Goal: Task Accomplishment & Management: Use online tool/utility

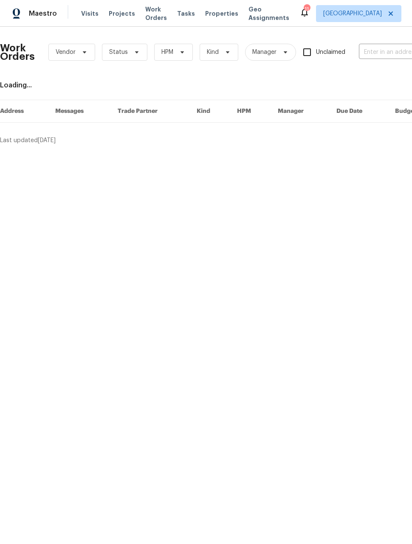
click at [387, 48] on input "text" at bounding box center [401, 52] width 85 height 13
type input "1200"
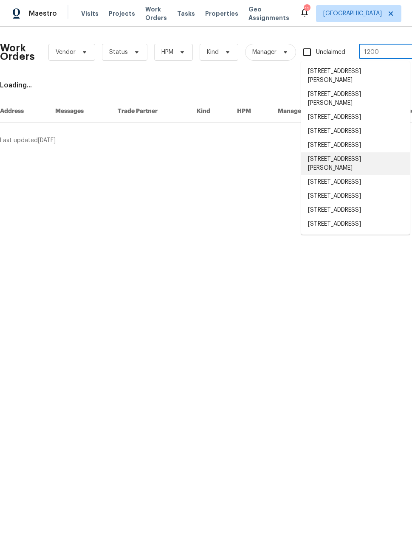
click at [376, 175] on li "1200 Iola St, Aurora, CO 80010" at bounding box center [355, 163] width 109 height 23
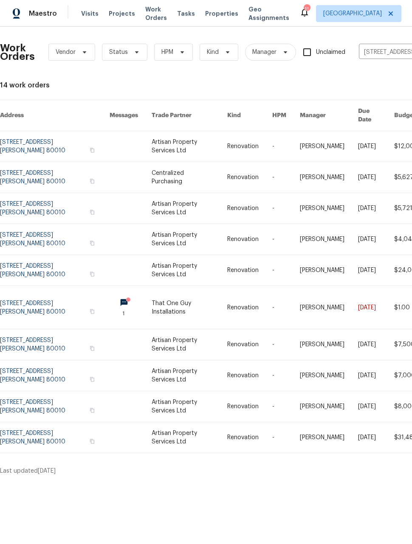
click at [341, 471] on div "Work Orders Vendor Status HPM Kind Manager Unclaimed 1200 Iola St, Aurora, CO 8…" at bounding box center [206, 255] width 412 height 456
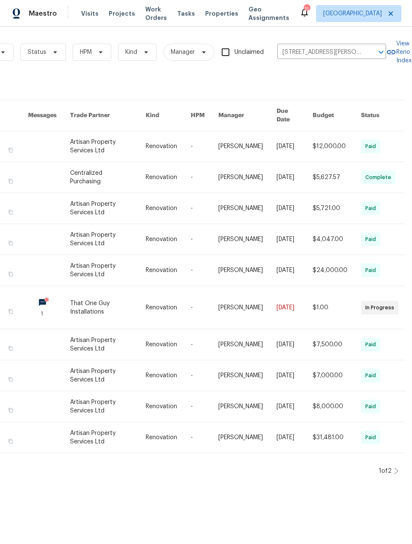
scroll to position [0, 82]
click at [394, 468] on icon at bounding box center [396, 471] width 4 height 7
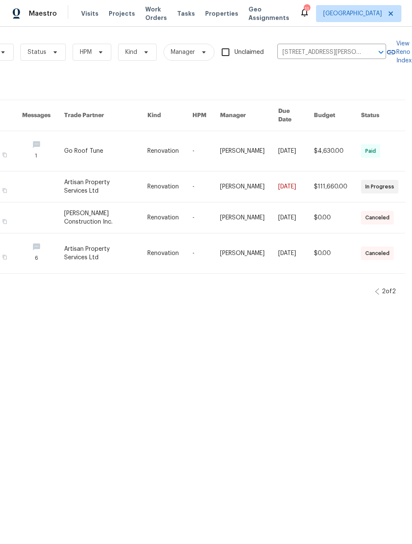
click at [370, 287] on div "Last updated 9/4/2025" at bounding box center [146, 291] width 456 height 8
click at [377, 288] on icon at bounding box center [377, 291] width 4 height 7
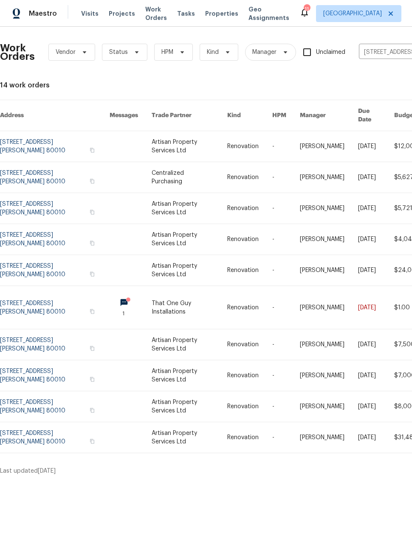
scroll to position [0, 0]
click at [51, 164] on link at bounding box center [55, 177] width 110 height 31
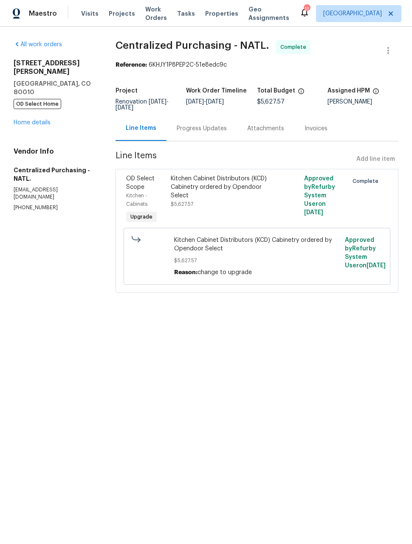
click at [37, 120] on link "Home details" at bounding box center [32, 123] width 37 height 6
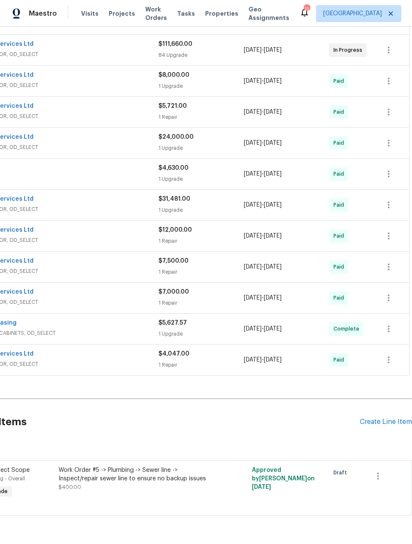
scroll to position [186, 68]
click at [389, 422] on div "Create Line Item" at bounding box center [386, 422] width 52 height 8
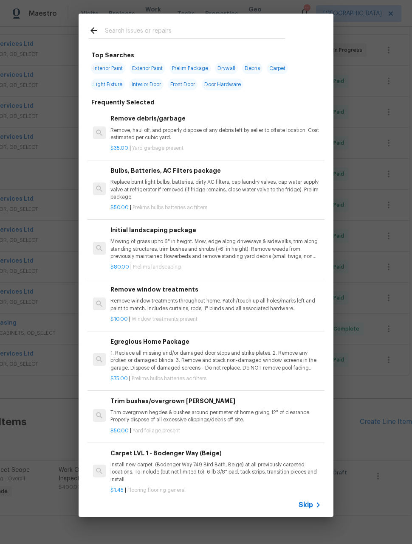
click at [191, 35] on input "text" at bounding box center [195, 31] width 180 height 13
type input "Floor"
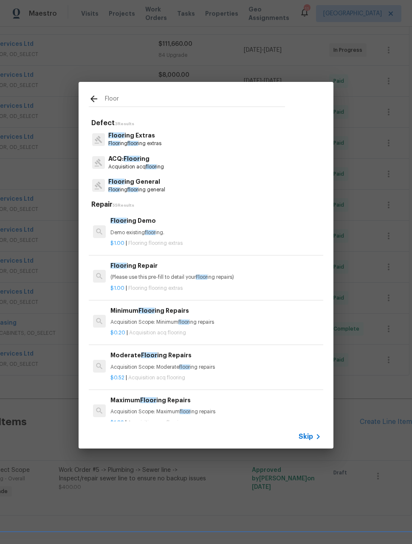
click at [158, 188] on p "Floor ing floor ing general" at bounding box center [136, 189] width 57 height 7
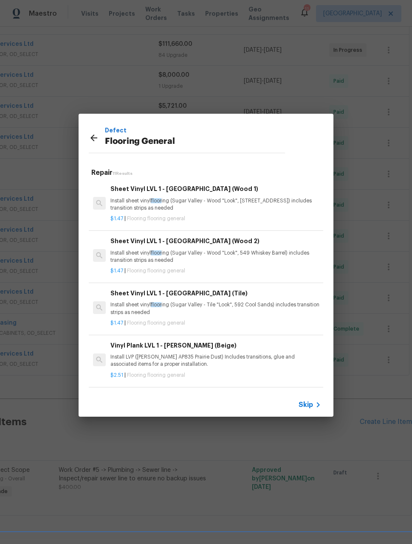
scroll to position [0, 0]
click at [97, 142] on icon at bounding box center [94, 138] width 10 height 10
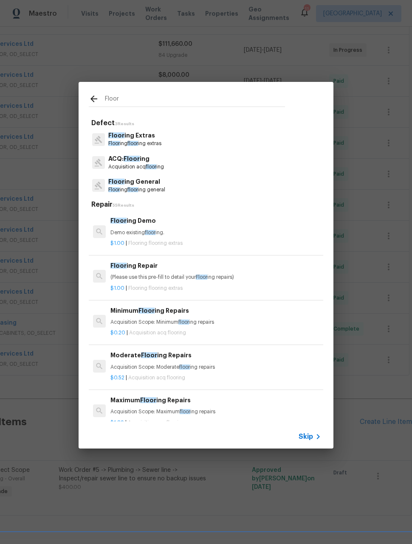
click at [151, 163] on p "Acquisition acq floor ing" at bounding box center [136, 166] width 56 height 7
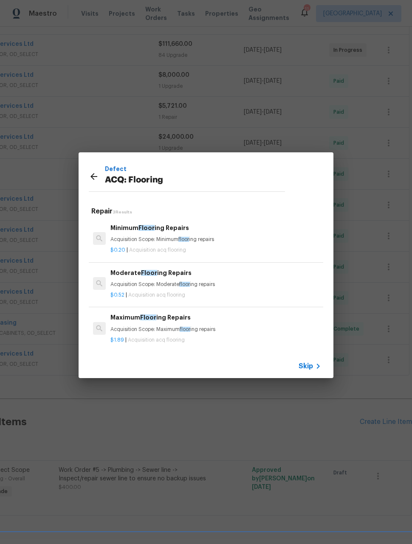
click at [92, 177] on icon at bounding box center [93, 176] width 7 height 7
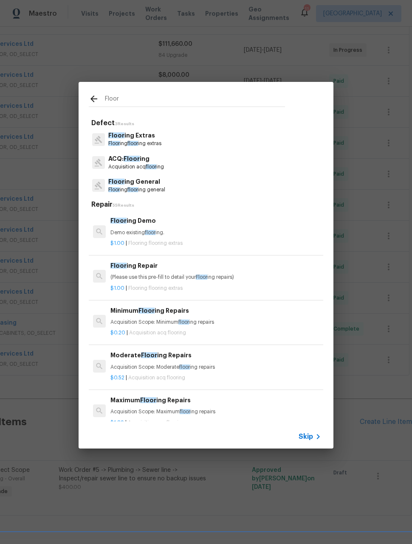
click at [148, 141] on p "Floor ing floor ing extras" at bounding box center [134, 143] width 53 height 7
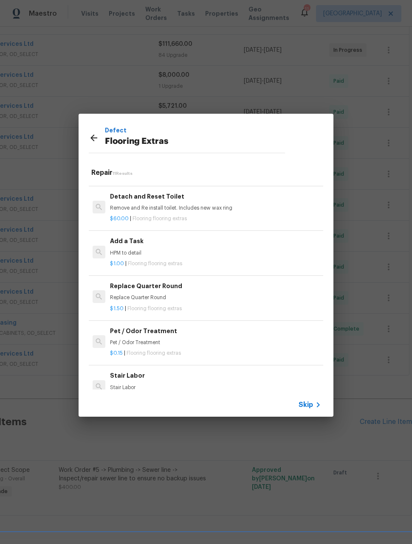
scroll to position [249, 1]
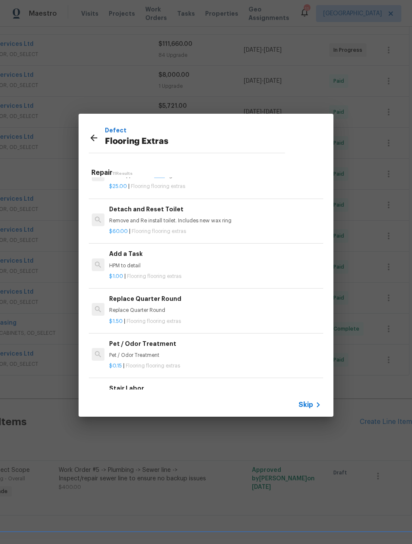
click at [217, 256] on h6 "Add a Task" at bounding box center [214, 253] width 211 height 9
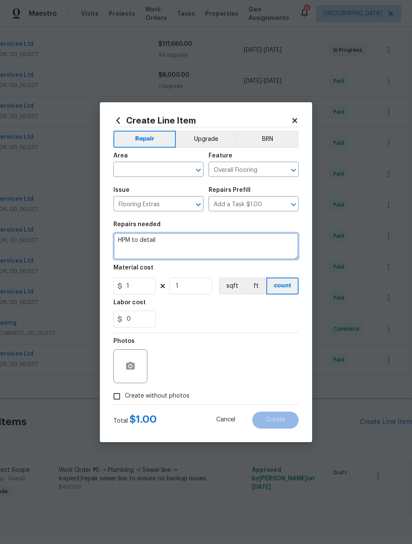
click at [180, 243] on textarea "HPM to detail" at bounding box center [205, 246] width 185 height 27
click at [184, 251] on textarea "HPM to detail" at bounding box center [205, 246] width 185 height 27
type textarea "H"
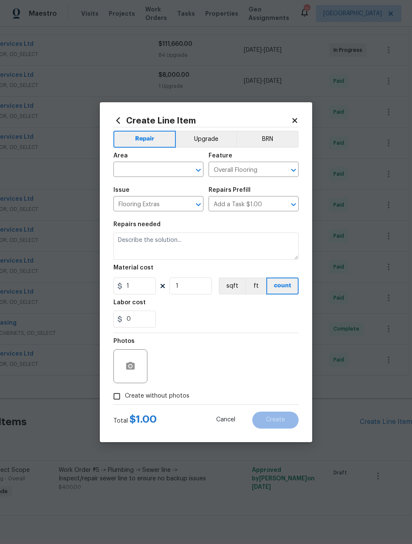
click at [160, 168] on input "text" at bounding box center [146, 170] width 66 height 13
click at [164, 205] on li "Interior Overall" at bounding box center [158, 203] width 90 height 14
type input "Interior Overall"
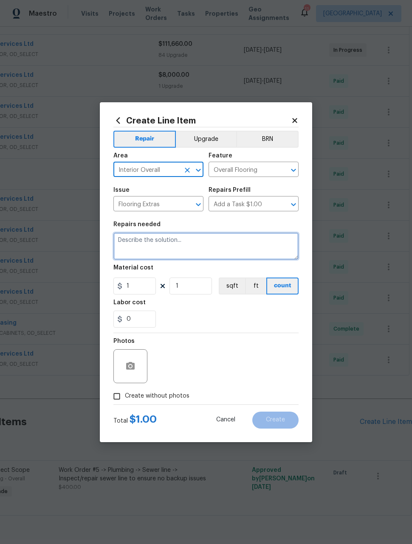
click at [186, 245] on textarea at bounding box center [205, 246] width 185 height 27
click at [185, 244] on textarea at bounding box center [205, 246] width 185 height 27
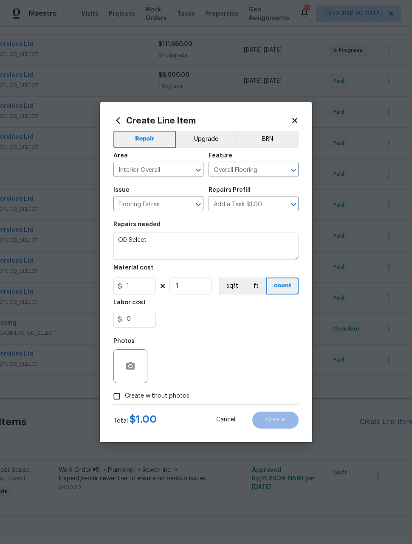
click at [208, 137] on button "Upgrade" at bounding box center [206, 139] width 61 height 17
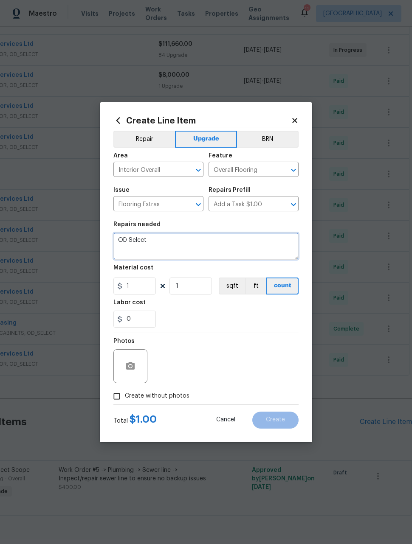
click at [170, 241] on textarea "OD Select" at bounding box center [205, 246] width 185 height 27
type textarea "OD Select- carpet in bedrooms and basement living. Plank in all other areas exc…"
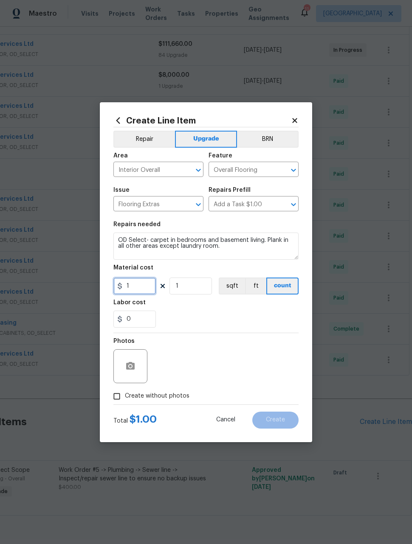
click at [144, 287] on input "1" at bounding box center [134, 286] width 42 height 17
type input "7666.41"
click at [262, 350] on div "Photos" at bounding box center [205, 360] width 185 height 55
click at [117, 397] on input "Create without photos" at bounding box center [117, 396] width 16 height 16
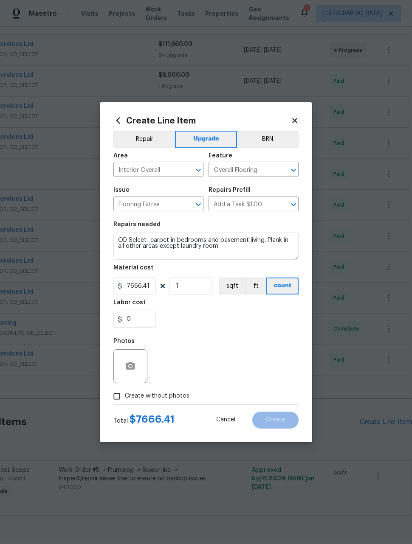
checkbox input "true"
click at [225, 355] on textarea at bounding box center [226, 366] width 144 height 34
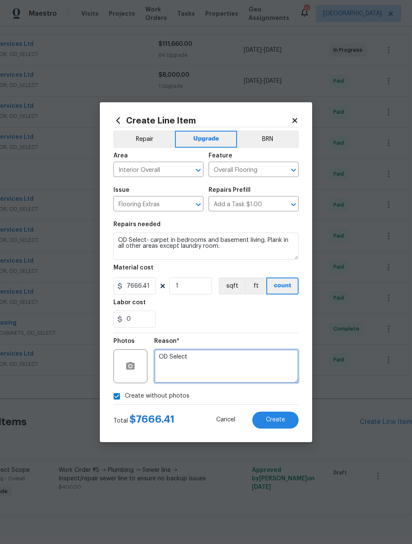
type textarea "OD Select"
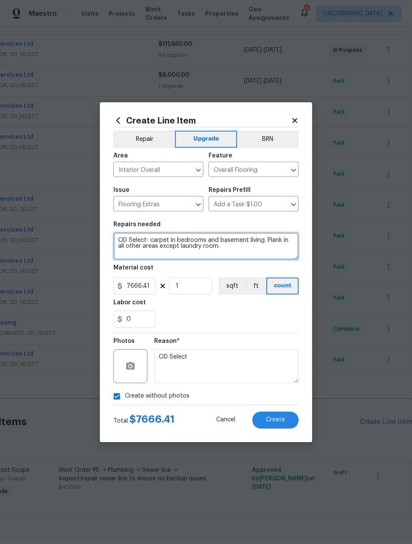
click at [261, 256] on textarea "OD Select- carpet in bedrooms and basement living. Plank in all other areas exc…" at bounding box center [205, 246] width 185 height 27
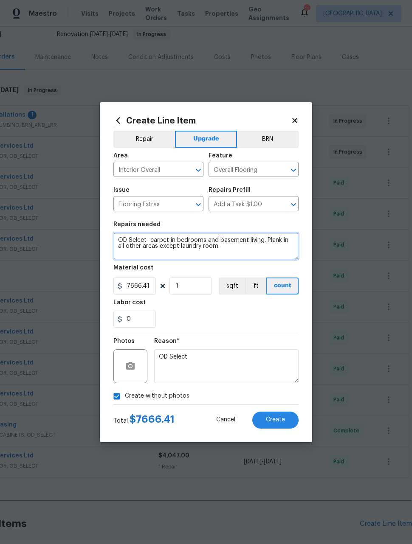
click at [280, 237] on textarea "OD Select- carpet in bedrooms and basement living. Plank in all other areas exc…" at bounding box center [205, 246] width 185 height 27
paste textarea "CLAREMONT GROVE OPD05-824 FINLEY"
click at [166, 236] on textarea "OD Select- carpet in bedrooms and basement living. Plank ( CLAREMONT GROVE OPD0…" at bounding box center [205, 246] width 185 height 27
click at [160, 234] on textarea "OD Select- carpet in bedrooms and basement living. Plank ( CLAREMONT GROVE OPD0…" at bounding box center [205, 246] width 185 height 27
click at [161, 236] on textarea "OD Select- carpet in bedrooms and basement living. Plank ( CLAREMONT GROVE OPD0…" at bounding box center [205, 246] width 185 height 27
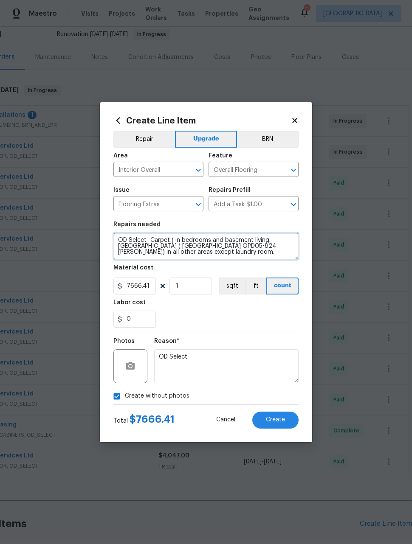
paste textarea "ABSHIRE FARMS OD031-749 STONY GLADE"
click at [236, 241] on textarea "OD Select- Carpet (ABSHIRE FARMS OD031-749 STONY GLADE) in bedrooms and basemen…" at bounding box center [205, 246] width 185 height 27
click at [235, 245] on textarea "OD Select- Carpet (ABSHIRE FARMS OD031-749 STONY GLADE) in bedrooms and basemen…" at bounding box center [205, 246] width 185 height 27
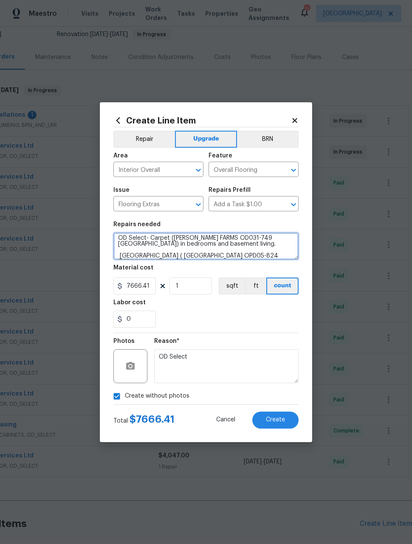
click at [122, 257] on textarea "OD Select- Carpet (ABSHIRE FARMS OD031-749 STONY GLADE) in bedrooms and basemen…" at bounding box center [205, 246] width 185 height 27
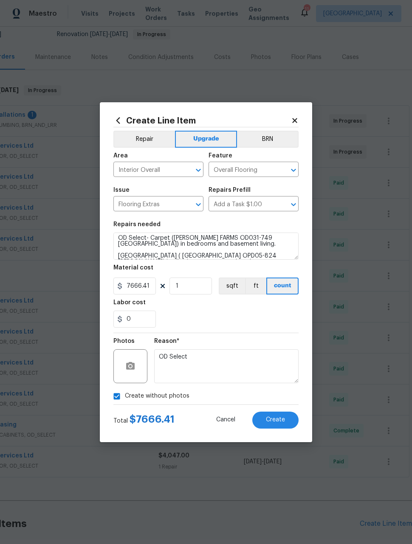
click at [257, 315] on div "0" at bounding box center [205, 319] width 185 height 17
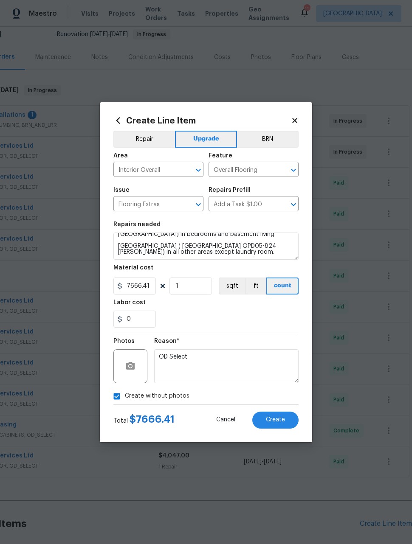
scroll to position [16, 0]
click at [191, 251] on textarea "OD Select- Carpet (ABSHIRE FARMS OD031-749 STONY GLADE) in bedrooms and basemen…" at bounding box center [205, 246] width 185 height 27
click at [189, 249] on textarea "OD Select- Carpet (ABSHIRE FARMS OD031-749 STONY GLADE) in bedrooms and basemen…" at bounding box center [205, 246] width 185 height 27
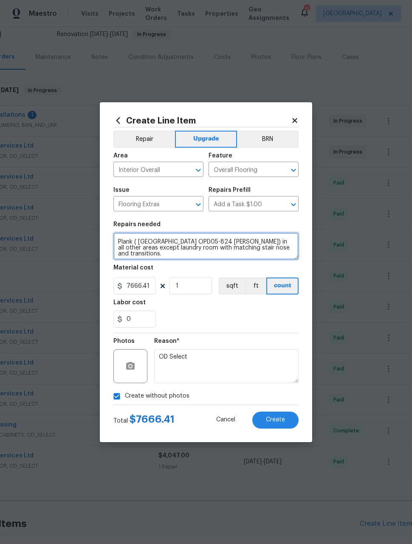
type textarea "OD Select- Carpet (ABSHIRE FARMS OD031-749 STONY GLADE) in bedrooms and basemen…"
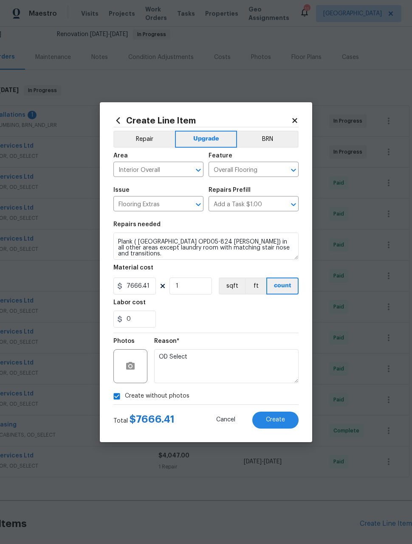
click at [256, 324] on div "0" at bounding box center [205, 319] width 185 height 17
click at [284, 424] on button "Create" at bounding box center [275, 420] width 46 height 17
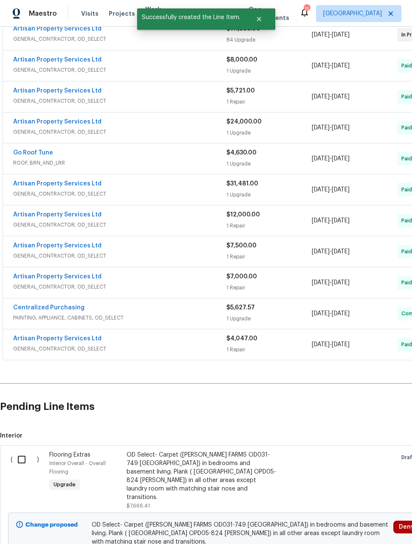
scroll to position [201, 0]
click at [25, 457] on input "checkbox" at bounding box center [25, 460] width 24 height 18
checkbox input "true"
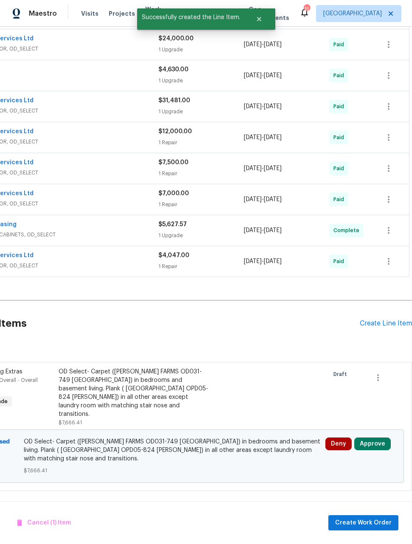
scroll to position [284, 68]
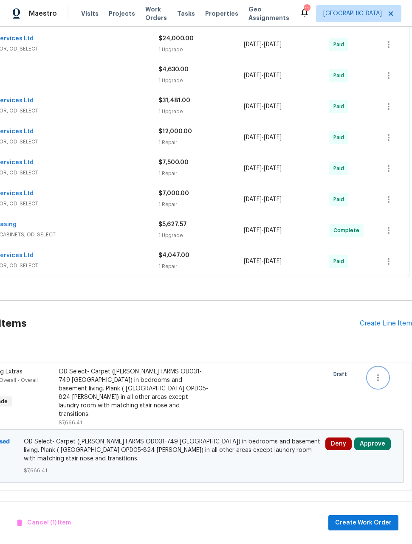
click at [376, 380] on icon "button" at bounding box center [378, 378] width 10 height 10
click at [301, 355] on div at bounding box center [206, 272] width 412 height 544
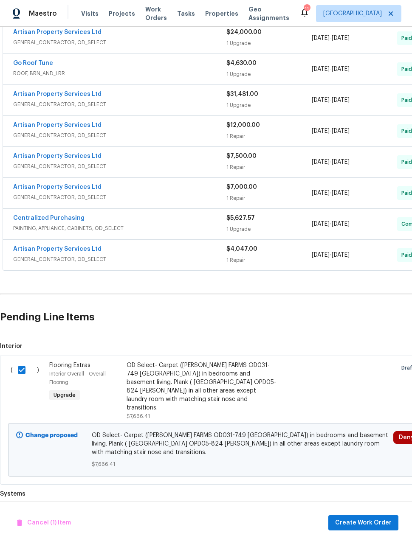
scroll to position [291, 0]
click at [375, 523] on span "Create Work Order" at bounding box center [363, 523] width 56 height 11
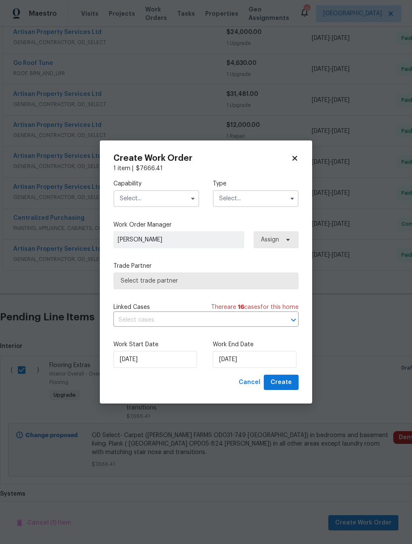
click at [166, 200] on input "text" at bounding box center [156, 198] width 86 height 17
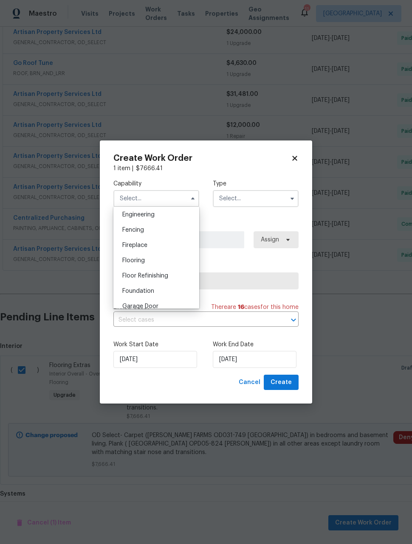
scroll to position [290, 0]
click at [170, 256] on div "Flooring" at bounding box center [156, 256] width 82 height 15
type input "Flooring"
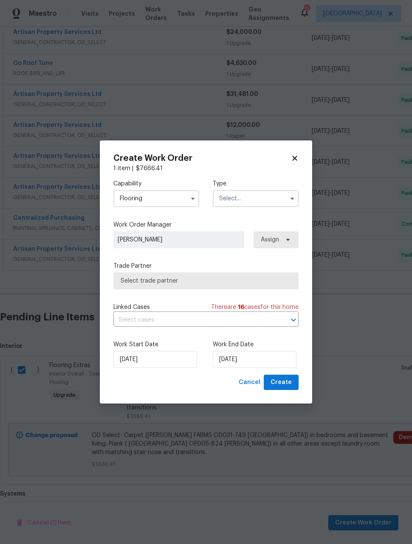
click at [267, 197] on input "text" at bounding box center [256, 198] width 86 height 17
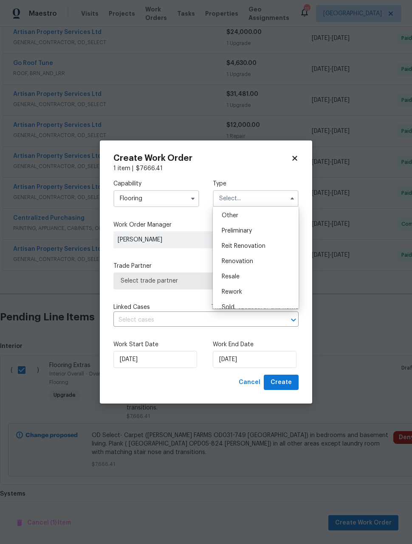
scroll to position [169, 0]
click at [261, 263] on div "Renovation" at bounding box center [256, 261] width 82 height 15
type input "Renovation"
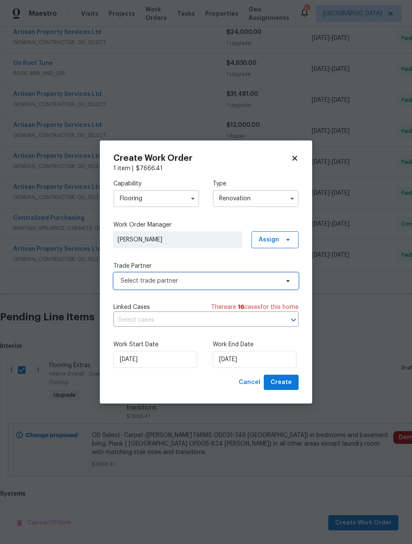
click at [230, 281] on span "Select trade partner" at bounding box center [200, 281] width 158 height 8
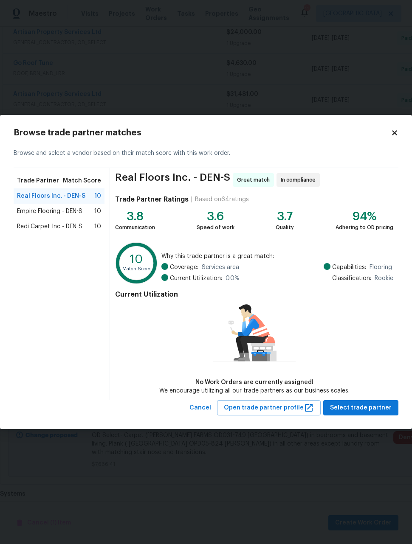
click at [71, 223] on span "Redi Carpet Inc - DEN-S" at bounding box center [49, 226] width 65 height 8
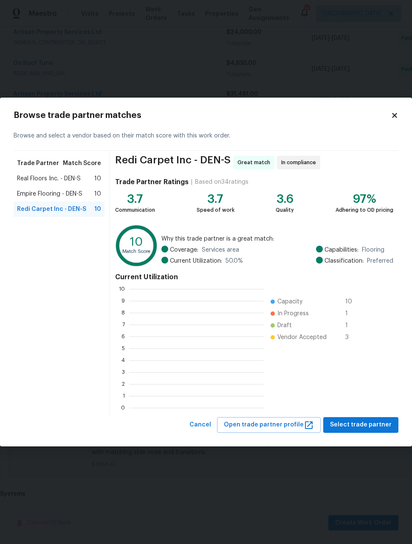
scroll to position [119, 135]
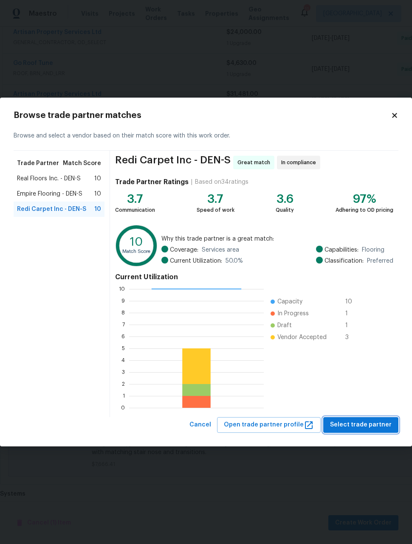
click at [377, 418] on button "Select trade partner" at bounding box center [360, 425] width 75 height 16
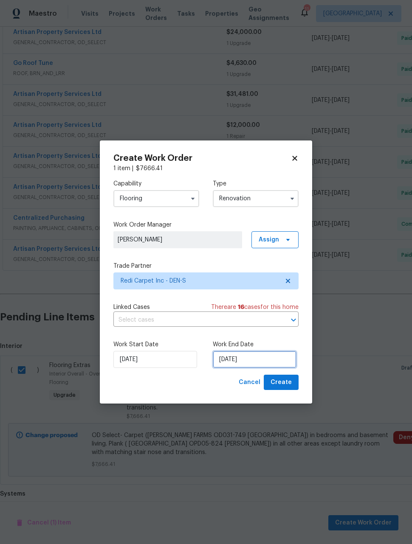
click at [269, 363] on input "9/4/2025" at bounding box center [255, 359] width 84 height 17
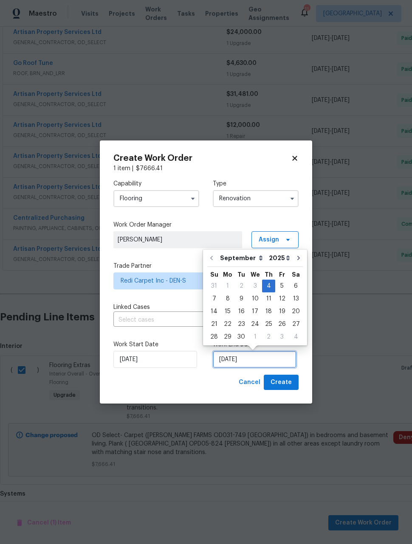
scroll to position [8, 0]
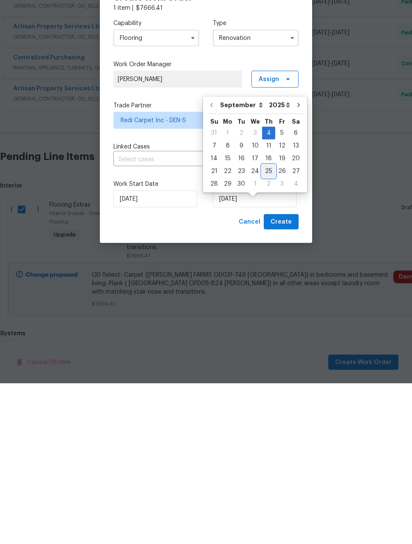
click at [269, 326] on div "25" at bounding box center [268, 332] width 13 height 12
type input "9/25/2025"
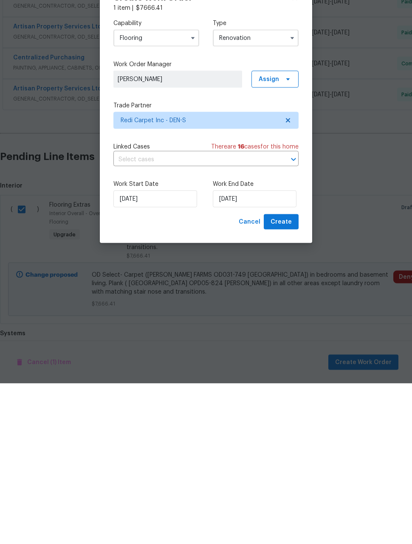
scroll to position [28, 0]
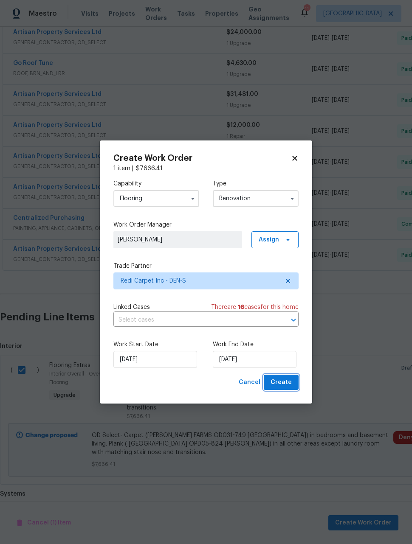
click at [290, 386] on span "Create" at bounding box center [280, 382] width 21 height 11
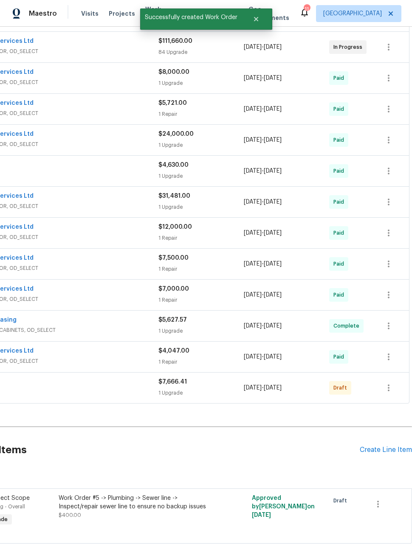
scroll to position [189, 68]
click at [386, 383] on icon "button" at bounding box center [388, 388] width 10 height 10
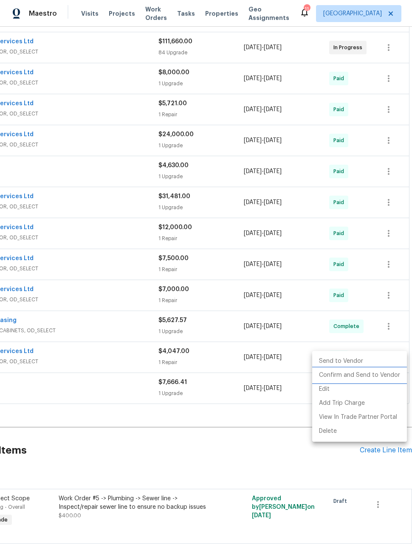
click at [382, 376] on li "Confirm and Send to Vendor" at bounding box center [359, 376] width 95 height 14
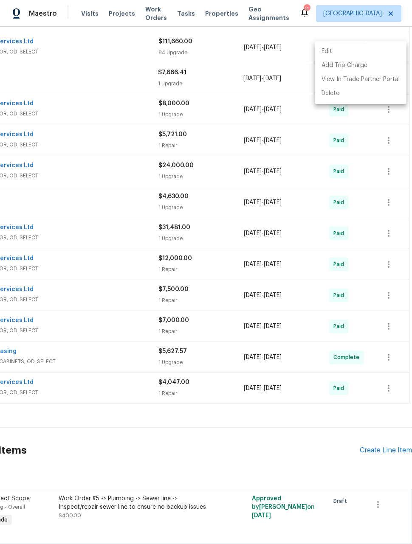
click at [331, 449] on div at bounding box center [206, 272] width 412 height 544
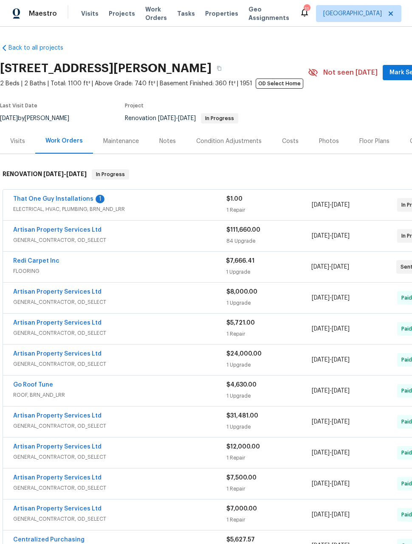
scroll to position [0, 0]
click at [62, 199] on link "That One Guy Installations" at bounding box center [53, 199] width 80 height 6
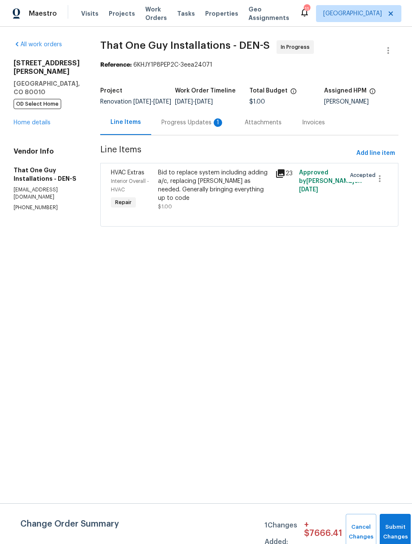
click at [37, 120] on link "Home details" at bounding box center [32, 123] width 37 height 6
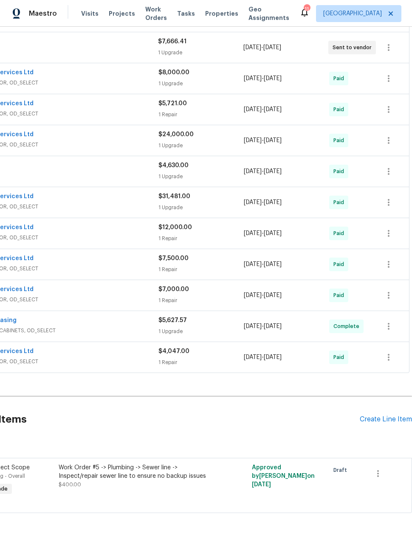
scroll to position [219, 68]
click at [391, 424] on div "Create Line Item" at bounding box center [386, 420] width 52 height 8
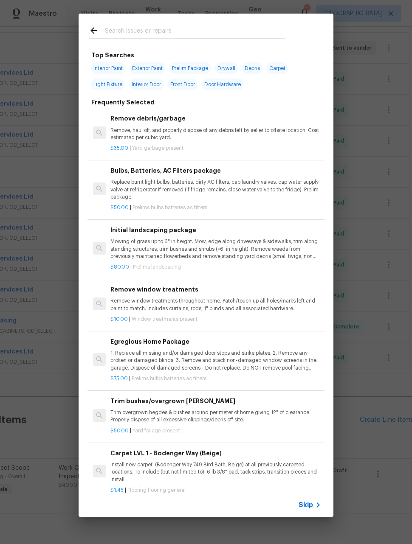
click at [221, 31] on input "text" at bounding box center [195, 31] width 180 height 13
type input "Irri"
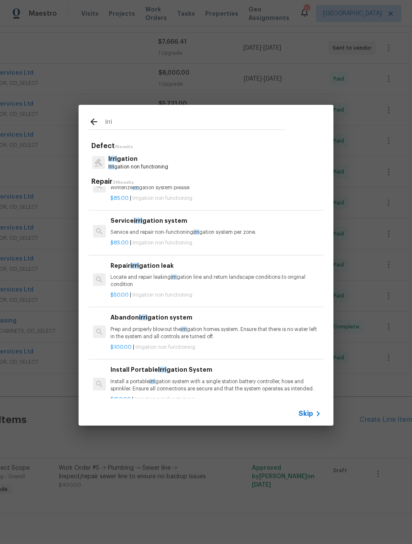
scroll to position [22, 0]
click at [266, 234] on p "Service and repair non-functioning irri gation system per zone." at bounding box center [215, 232] width 211 height 7
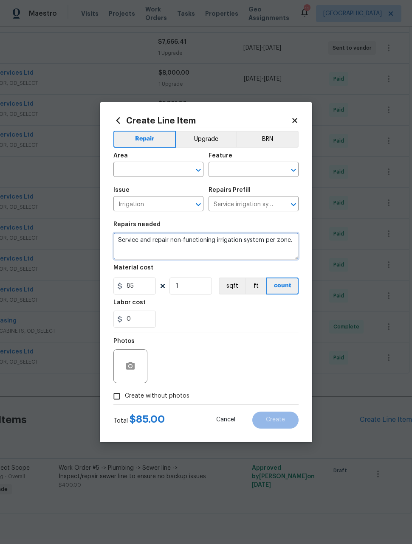
click at [238, 236] on textarea "Service and repair non-functioning irrigation system per zone." at bounding box center [205, 246] width 185 height 27
click at [235, 240] on textarea "Service and repair non-functioning irrigation system per zone." at bounding box center [205, 246] width 185 height 27
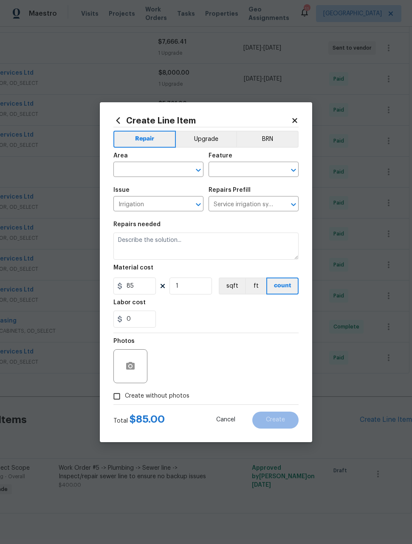
click at [157, 166] on input "text" at bounding box center [146, 170] width 66 height 13
click at [169, 209] on li "Exterior Overall" at bounding box center [158, 203] width 90 height 14
type input "Exterior Overall"
click at [254, 175] on input "text" at bounding box center [241, 170] width 66 height 13
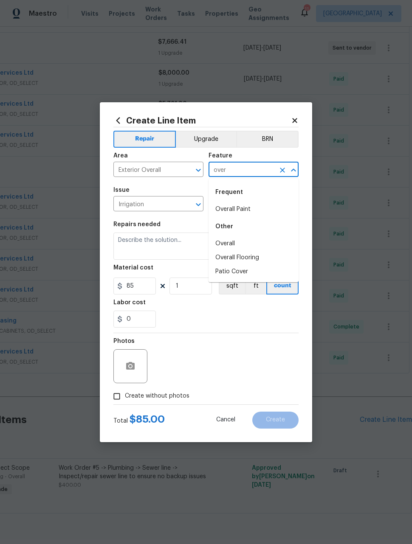
click at [234, 243] on li "Overall" at bounding box center [253, 244] width 90 height 14
type input "Overall"
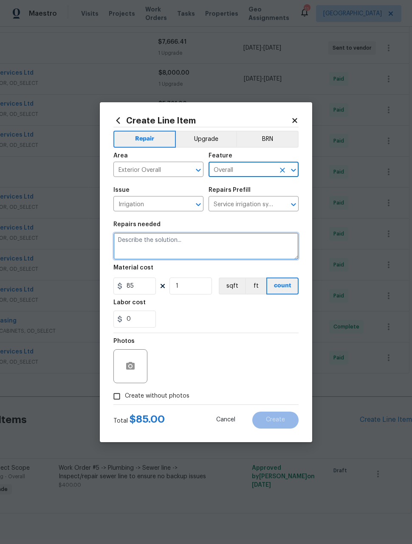
click at [158, 239] on textarea at bounding box center [205, 246] width 185 height 27
click at [157, 239] on textarea at bounding box center [205, 246] width 185 height 27
click at [178, 243] on textarea "Irrigation-" at bounding box center [205, 246] width 185 height 27
paste textarea "installing a new backflow. As well as 2 slips before concrete is poured."
click at [168, 237] on textarea "Irrigation- installing a new backflow. As well as 2 slips before concrete is po…" at bounding box center [205, 246] width 185 height 27
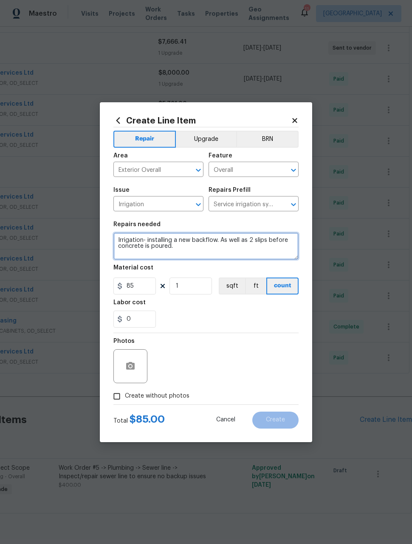
click at [173, 237] on textarea "Irrigation- installing a new backflow. As well as 2 slips before concrete is po…" at bounding box center [205, 246] width 185 height 27
click at [175, 240] on textarea "Irrigation- installing a new backflow. As well as 2 slips before concrete is po…" at bounding box center [205, 246] width 185 height 27
click at [167, 238] on textarea "Irrigation- installia new backflow. As well as 2 slips before concrete is poure…" at bounding box center [205, 246] width 185 height 27
click at [208, 238] on textarea "Irrigation- install a new backflow. As well as 2 slips before concrete is poure…" at bounding box center [205, 246] width 185 height 27
click at [165, 243] on textarea "Irrigation- install a new backflow and connect it existing valve boxes. As well…" at bounding box center [205, 246] width 185 height 27
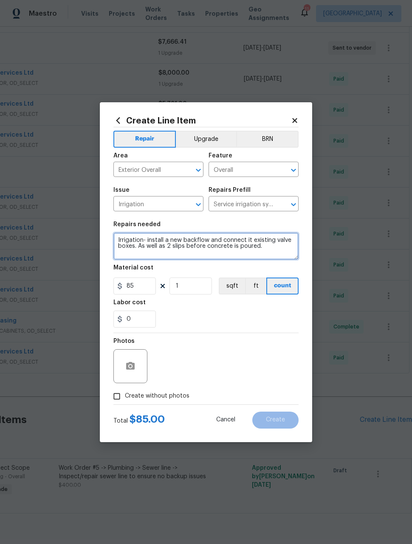
click at [188, 250] on textarea "Irrigation- install a new backflow and connect it existing valve boxes. As well…" at bounding box center [205, 246] width 185 height 27
click at [165, 246] on textarea "Irrigation- install a new backflow and connect it existing valve boxes. As well…" at bounding box center [205, 246] width 185 height 27
type textarea "Irrigation- install a new backflow and connect it existing valve boxes. Install…"
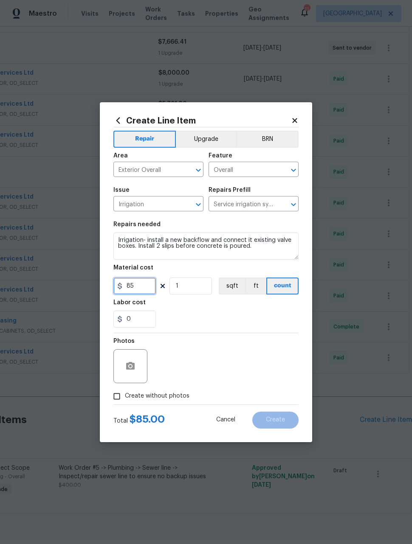
click at [138, 293] on input "85" at bounding box center [134, 286] width 42 height 17
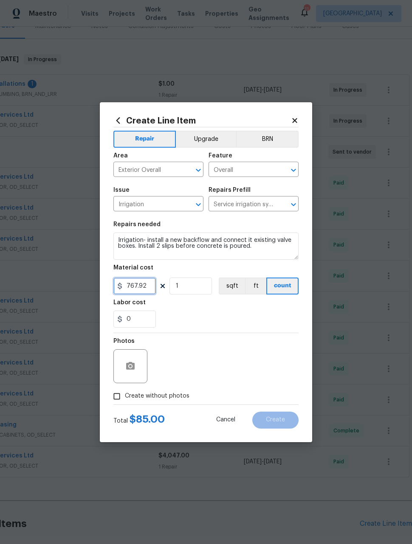
type input "767.92"
click at [266, 347] on div "Photos" at bounding box center [205, 360] width 185 height 55
click at [121, 397] on input "Create without photos" at bounding box center [117, 396] width 16 height 16
checkbox input "true"
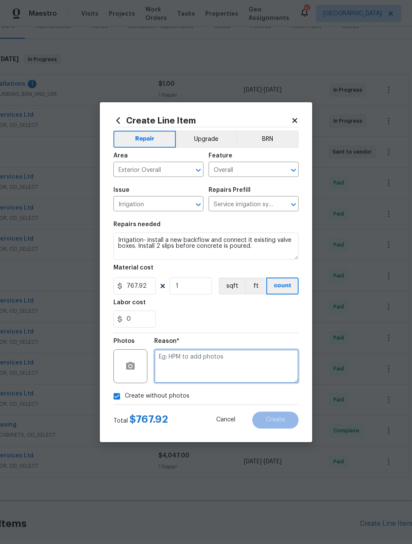
click at [221, 361] on textarea at bounding box center [226, 366] width 144 height 34
type textarea "OD SELECT"
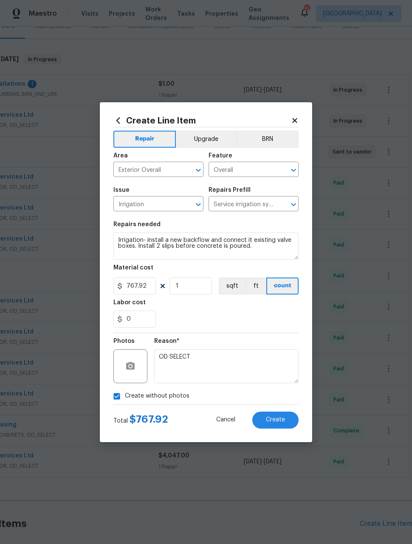
click at [271, 332] on section "Repairs needed Irrigation- install a new backflow and connect it existing valve…" at bounding box center [205, 275] width 185 height 116
click at [283, 417] on span "Create" at bounding box center [275, 420] width 19 height 6
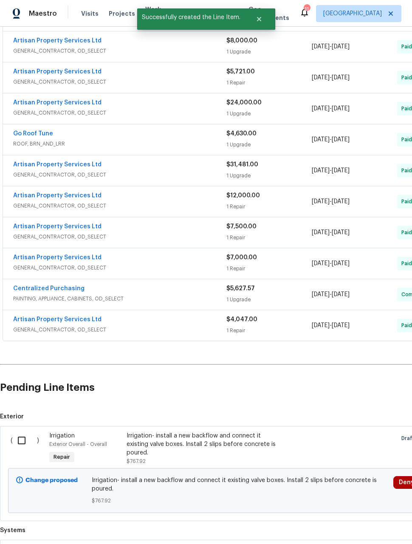
scroll to position [251, 0]
click at [20, 436] on input "checkbox" at bounding box center [25, 441] width 24 height 18
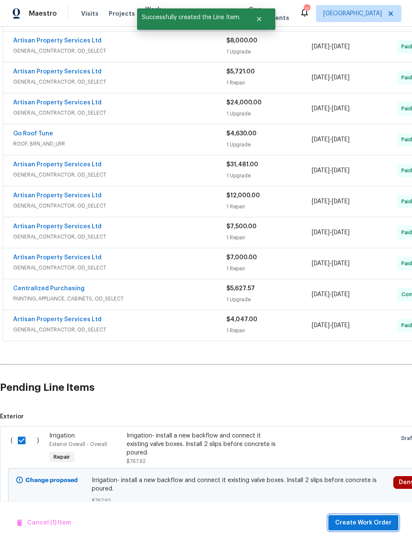
click at [369, 526] on span "Create Work Order" at bounding box center [363, 523] width 56 height 11
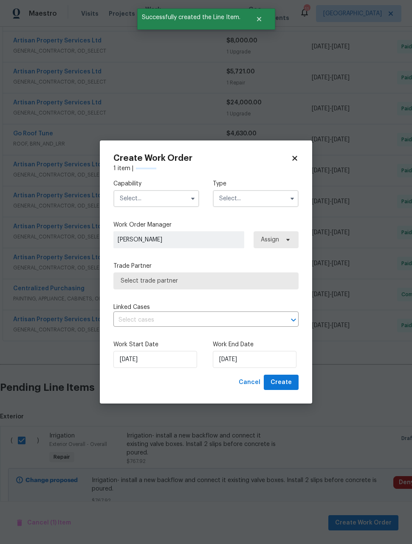
checkbox input "false"
click at [160, 198] on input "text" at bounding box center [156, 198] width 86 height 17
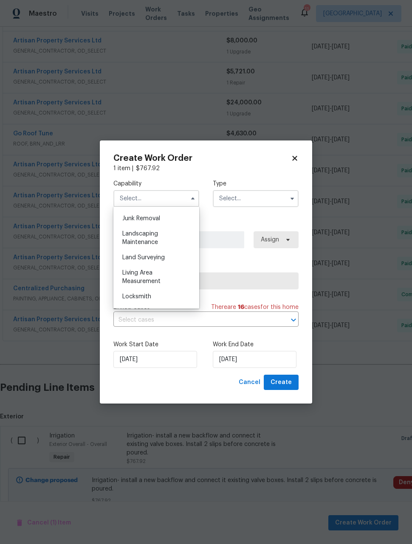
scroll to position [543, 0]
click at [180, 236] on div "Landscaping Maintenance" at bounding box center [156, 237] width 82 height 24
type input "Landscaping Maintenance"
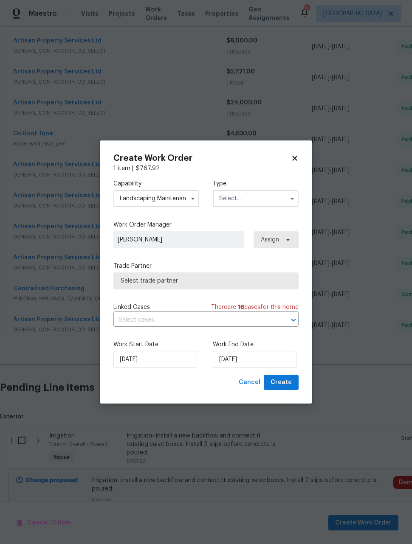
click at [262, 194] on input "text" at bounding box center [256, 198] width 86 height 17
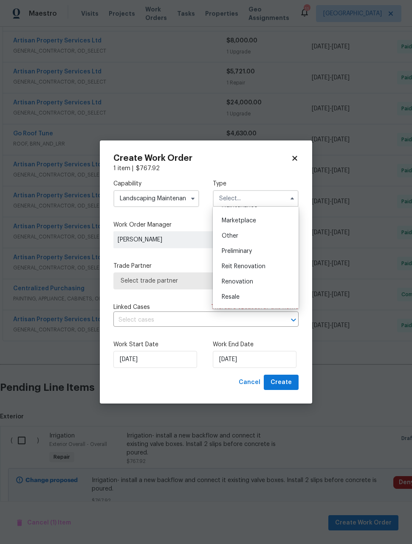
scroll to position [149, 0]
click at [256, 279] on div "Renovation" at bounding box center [256, 280] width 82 height 15
type input "Renovation"
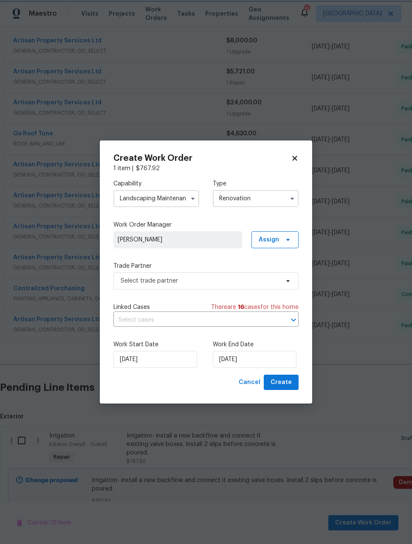
scroll to position [0, 0]
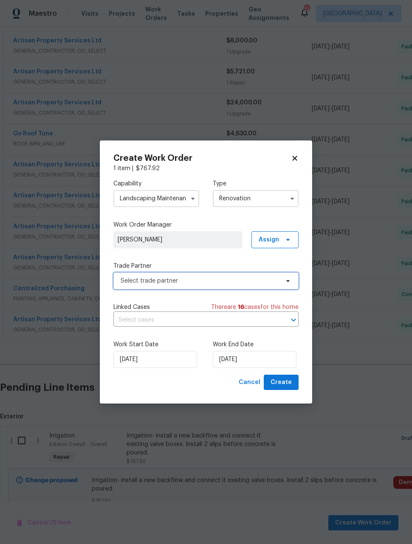
click at [222, 280] on span "Select trade partner" at bounding box center [200, 281] width 158 height 8
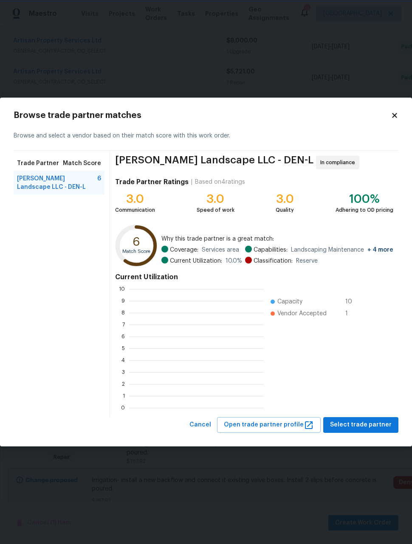
scroll to position [119, 135]
click at [78, 182] on span "Dalia Landscape LLC - DEN-L" at bounding box center [57, 183] width 80 height 17
click at [380, 424] on span "Select trade partner" at bounding box center [361, 425] width 62 height 11
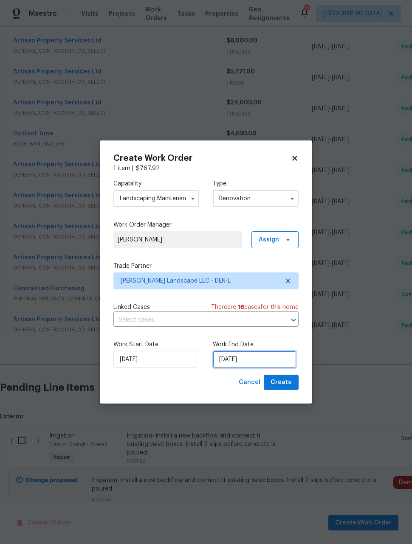
click at [275, 357] on input "9/4/2025" at bounding box center [255, 359] width 84 height 17
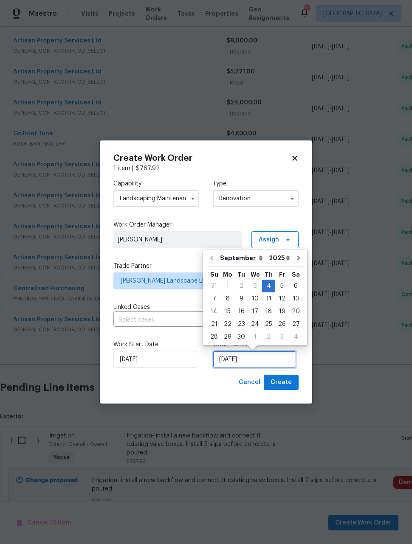
scroll to position [8, 0]
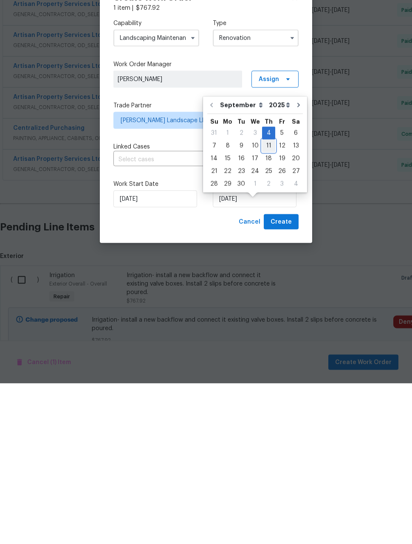
click at [267, 301] on div "11" at bounding box center [268, 307] width 13 height 12
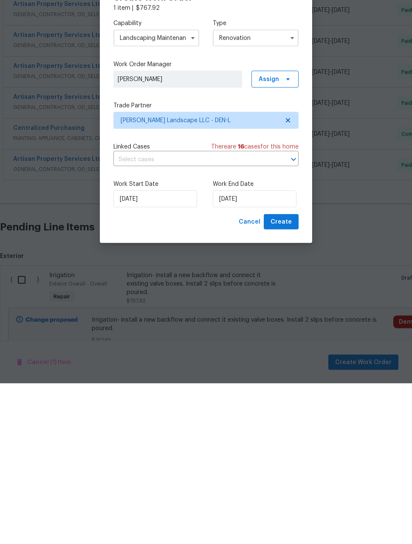
type input "9/11/2025"
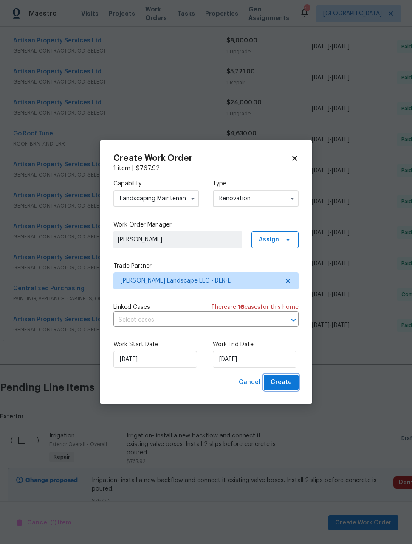
click at [292, 380] on button "Create" at bounding box center [281, 383] width 35 height 16
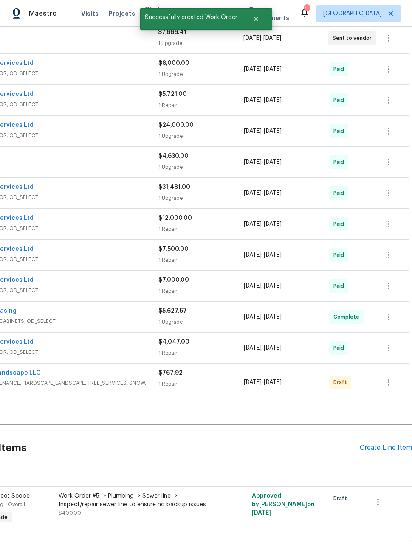
scroll to position [229, 68]
click at [394, 372] on button "button" at bounding box center [388, 382] width 20 height 20
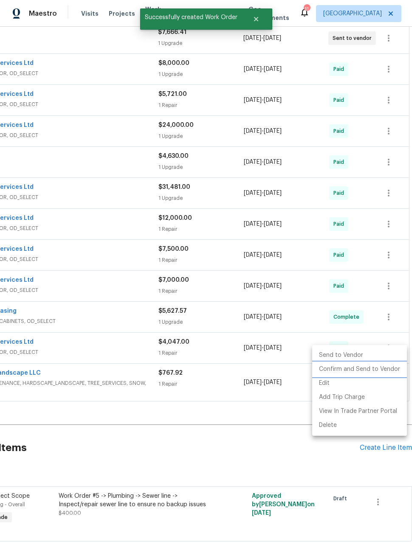
click at [374, 371] on li "Confirm and Send to Vendor" at bounding box center [359, 370] width 95 height 14
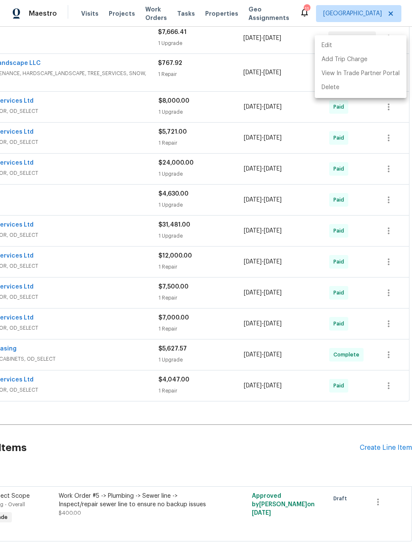
click at [236, 412] on div at bounding box center [206, 272] width 412 height 544
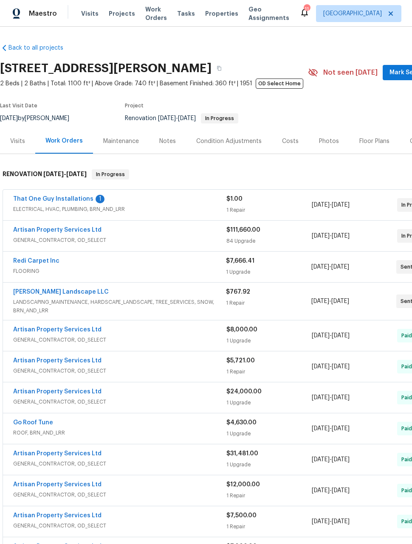
scroll to position [0, 0]
click at [35, 10] on span "Maestro" at bounding box center [43, 13] width 28 height 8
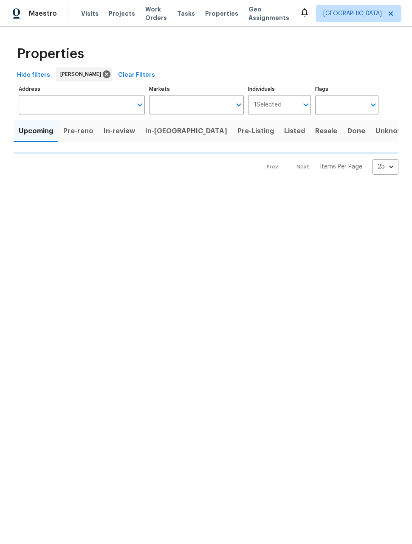
type input "50"
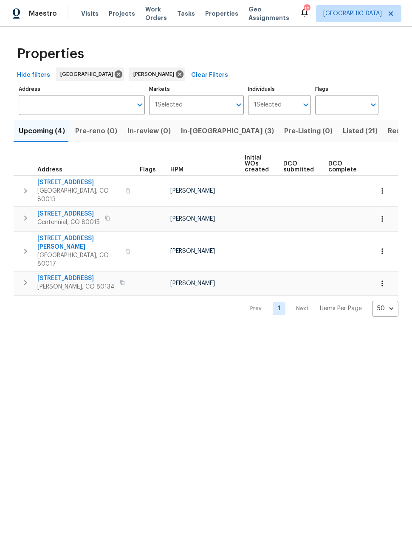
click at [382, 281] on icon "button" at bounding box center [381, 284] width 1 height 6
click at [251, 363] on div at bounding box center [206, 272] width 412 height 544
click at [384, 279] on icon "button" at bounding box center [382, 283] width 8 height 8
click at [233, 449] on div at bounding box center [206, 272] width 412 height 544
click at [385, 188] on icon "button" at bounding box center [382, 191] width 8 height 8
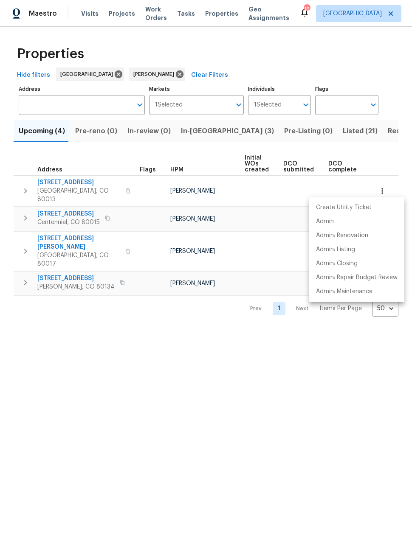
click at [273, 356] on div at bounding box center [206, 272] width 412 height 544
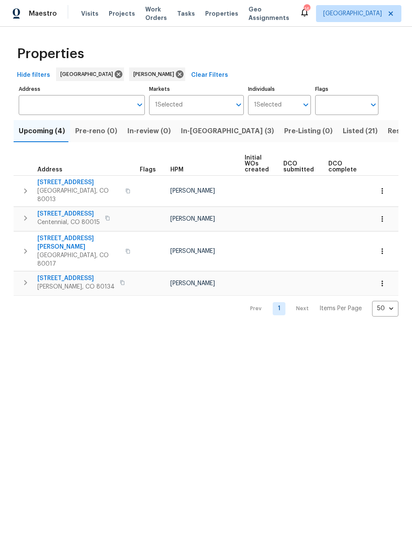
click at [310, 239] on td at bounding box center [302, 250] width 45 height 39
click at [384, 247] on icon "button" at bounding box center [382, 251] width 8 height 8
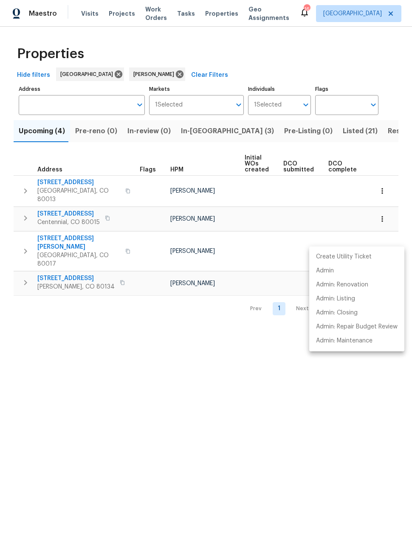
click at [265, 362] on div at bounding box center [206, 272] width 412 height 544
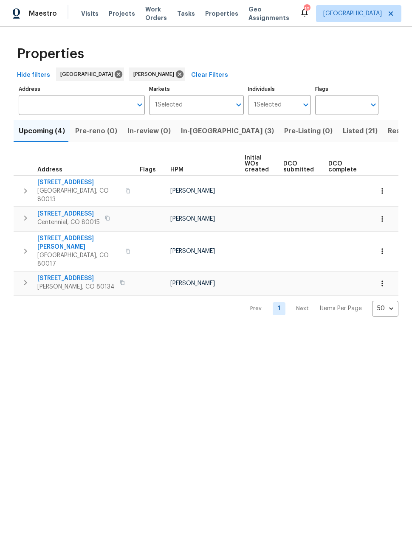
click at [383, 279] on icon "button" at bounding box center [382, 283] width 8 height 8
click at [68, 266] on div at bounding box center [206, 272] width 412 height 544
click at [82, 274] on span "16353 Orchard Grass Ln" at bounding box center [75, 278] width 77 height 8
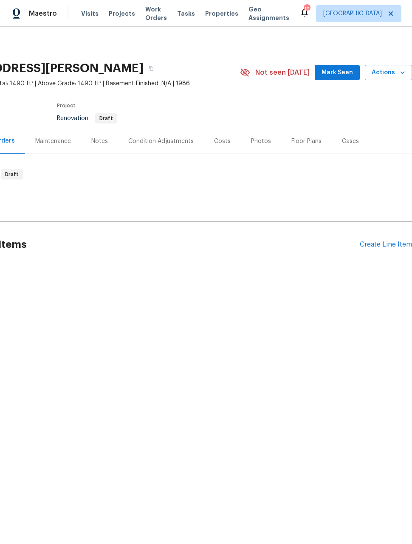
scroll to position [0, 68]
click at [394, 75] on span "Actions" at bounding box center [389, 73] width 34 height 11
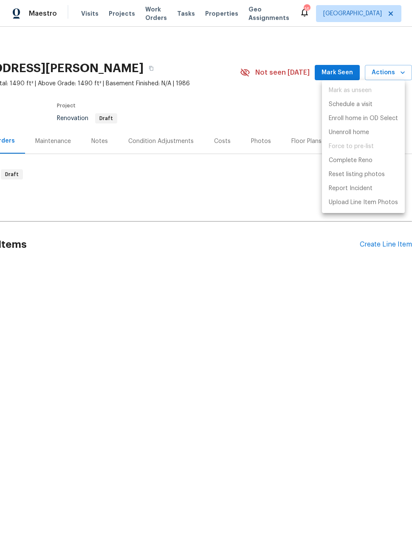
click at [324, 286] on div at bounding box center [206, 272] width 412 height 544
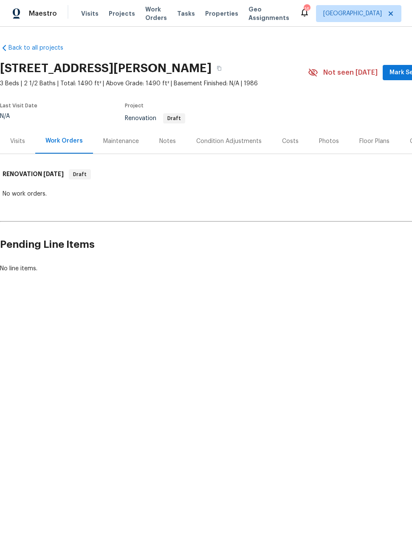
scroll to position [0, 0]
click at [222, 68] on icon "button" at bounding box center [219, 68] width 5 height 5
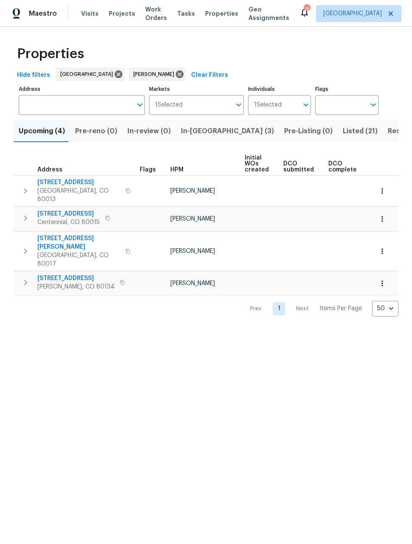
click at [384, 279] on icon "button" at bounding box center [382, 283] width 8 height 8
click at [22, 265] on div at bounding box center [206, 272] width 412 height 544
click at [68, 274] on span "[STREET_ADDRESS]" at bounding box center [75, 278] width 77 height 8
click at [310, 330] on html "Maestro Visits Projects Work Orders Tasks Properties Geo Assignments 16 [GEOGRA…" at bounding box center [206, 165] width 412 height 330
click at [376, 242] on button "button" at bounding box center [382, 251] width 19 height 19
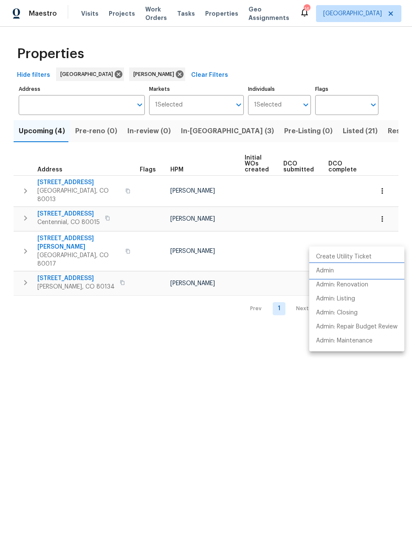
click at [326, 271] on p "Admin" at bounding box center [325, 271] width 18 height 9
click at [323, 268] on p "Admin" at bounding box center [325, 271] width 18 height 9
